Goal: Navigation & Orientation: Find specific page/section

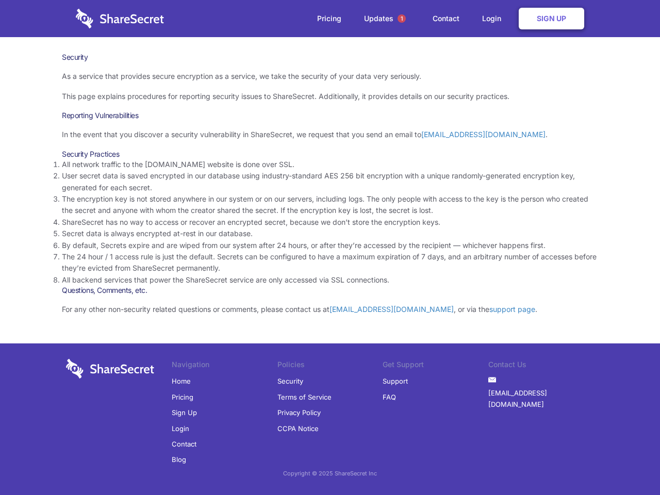
click at [330, 247] on li "By default, Secrets expire and are wiped from our system after 24 hours, or aft…" at bounding box center [330, 245] width 536 height 11
click at [401, 19] on span "1" at bounding box center [401, 18] width 8 height 8
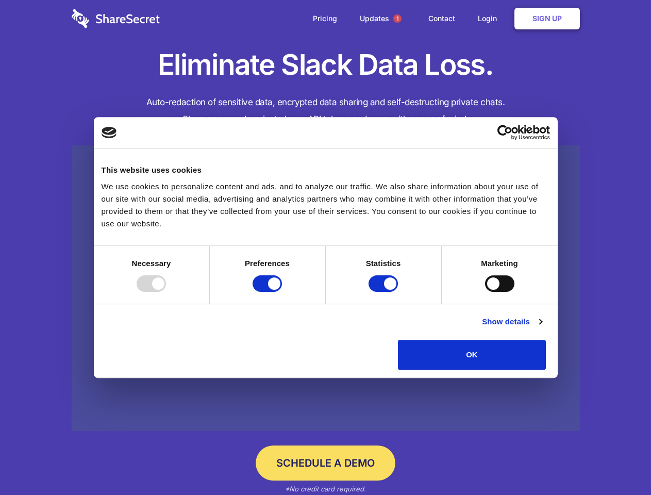
click at [166, 292] on div at bounding box center [151, 283] width 29 height 16
click at [282, 292] on input "Preferences" at bounding box center [267, 283] width 29 height 16
checkbox input "false"
click at [384, 292] on input "Statistics" at bounding box center [382, 283] width 29 height 16
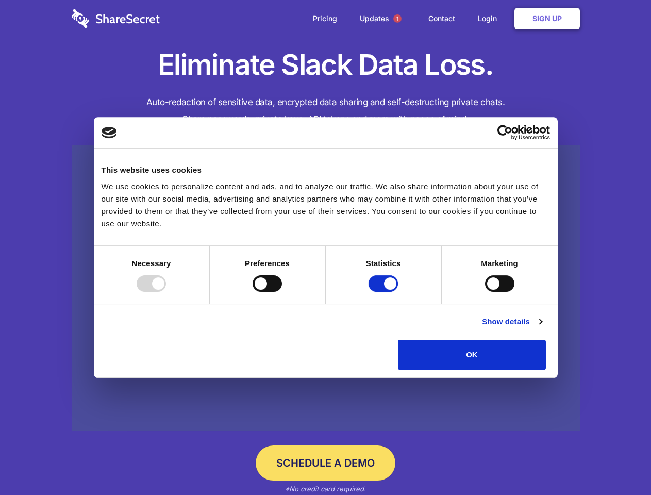
checkbox input "false"
click at [485, 292] on input "Marketing" at bounding box center [499, 283] width 29 height 16
checkbox input "true"
click at [542, 328] on link "Show details" at bounding box center [512, 321] width 60 height 12
